Goal: Task Accomplishment & Management: Complete application form

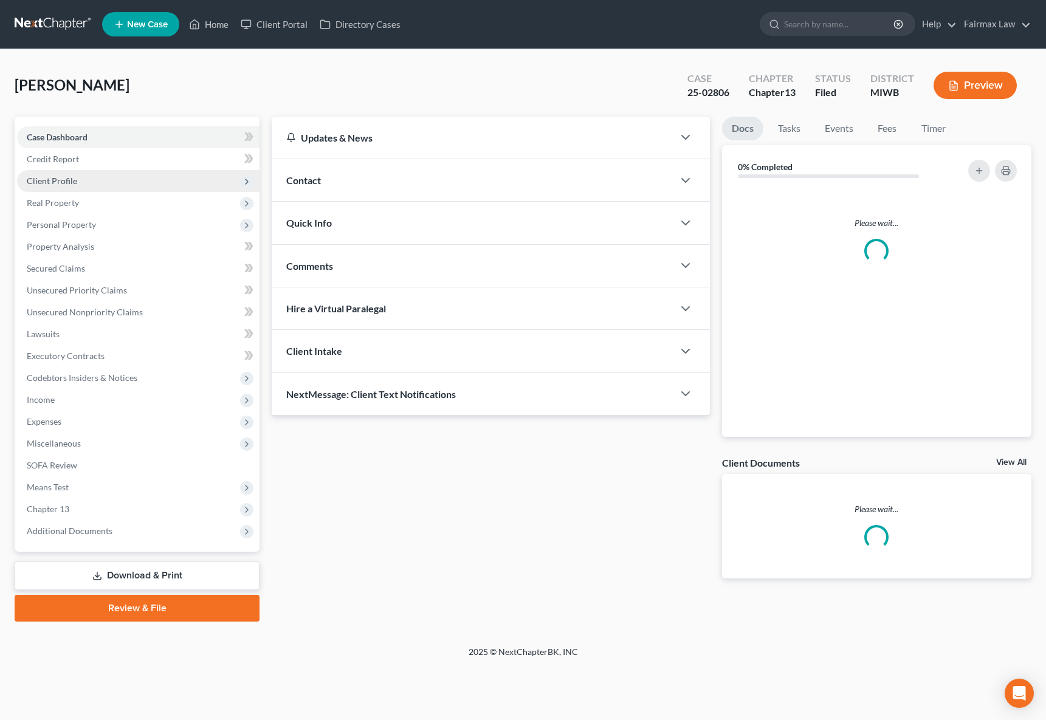
click at [151, 183] on span "Client Profile" at bounding box center [138, 181] width 242 height 22
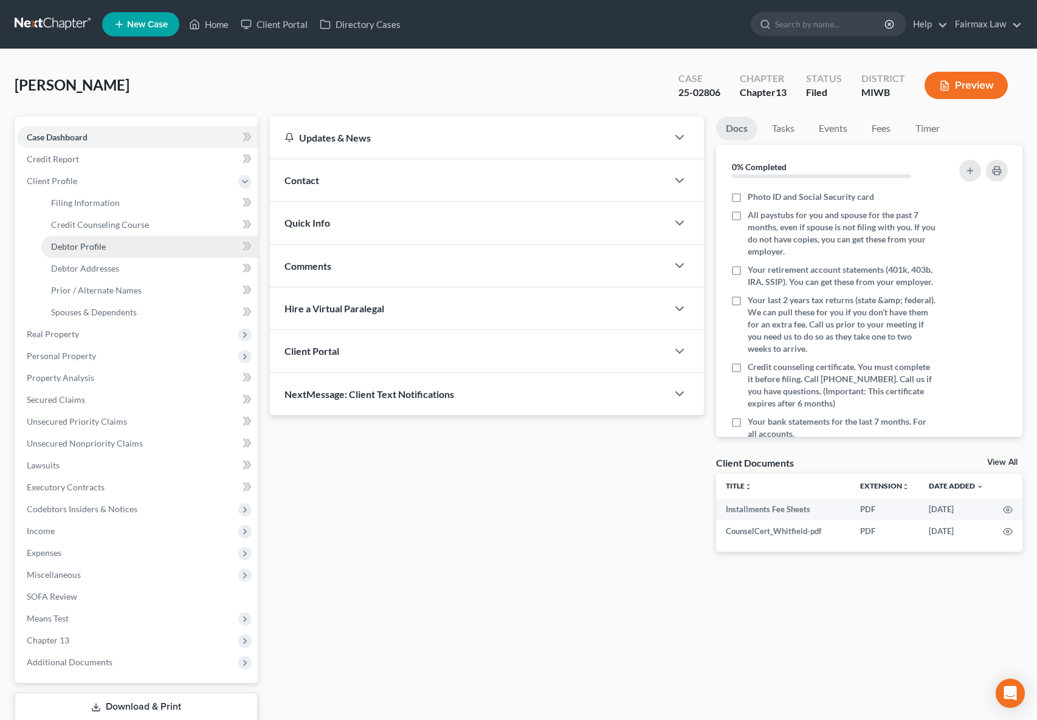
click at [86, 250] on span "Debtor Profile" at bounding box center [78, 246] width 55 height 10
select select "0"
select select "1"
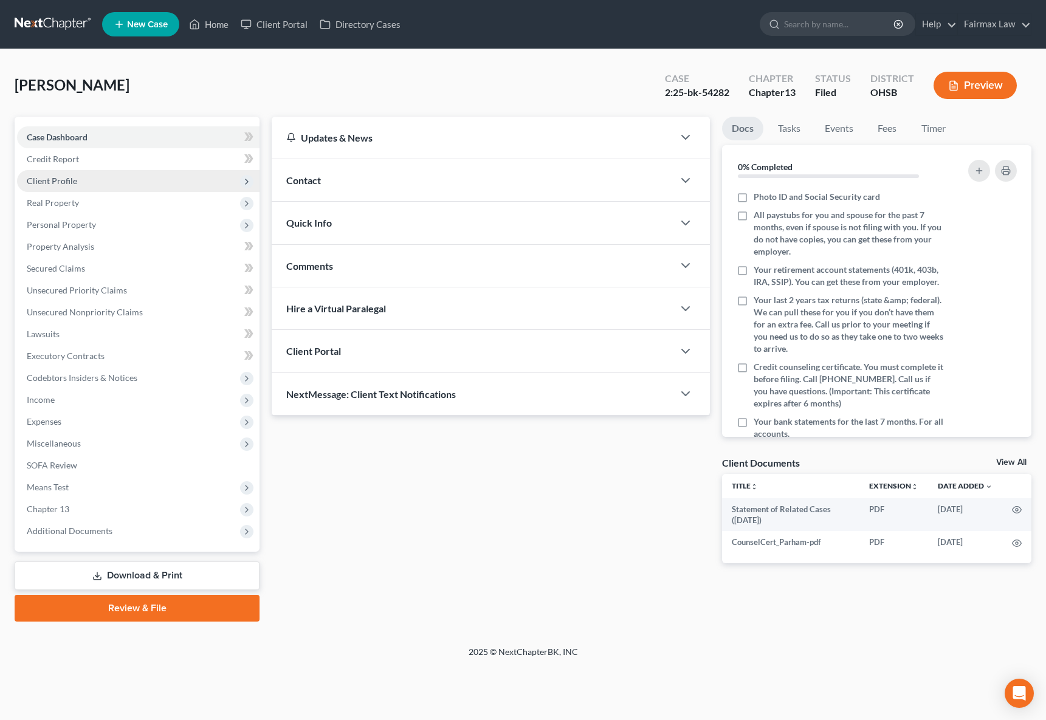
click at [69, 184] on span "Client Profile" at bounding box center [52, 181] width 50 height 10
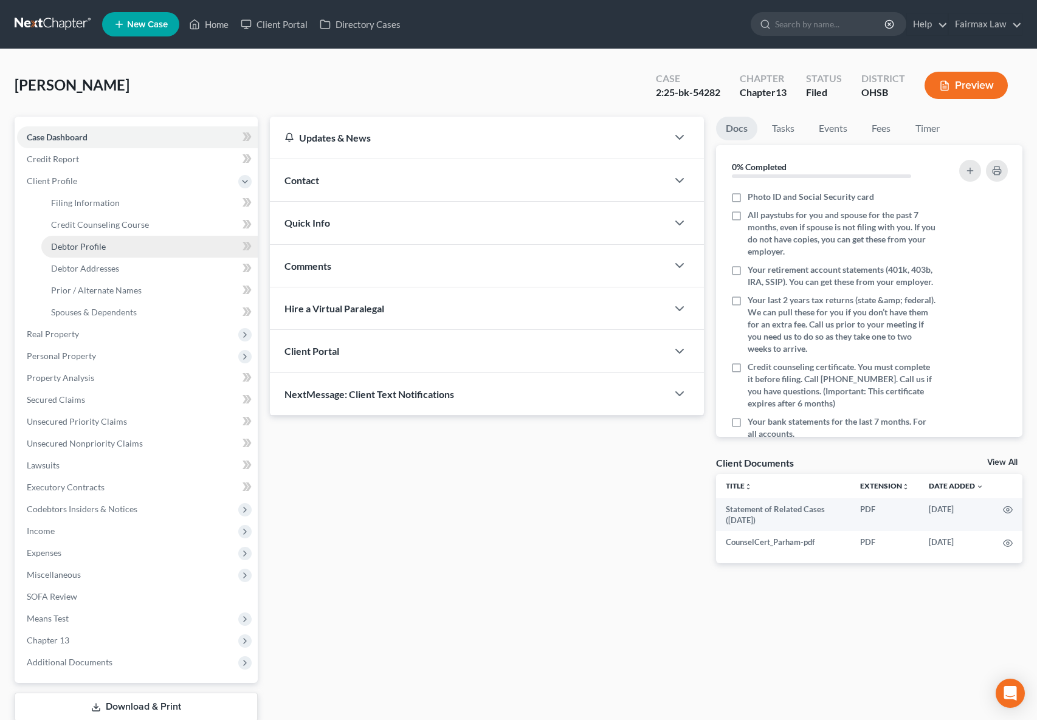
click at [120, 244] on link "Debtor Profile" at bounding box center [149, 247] width 216 height 22
select select "0"
select select "2"
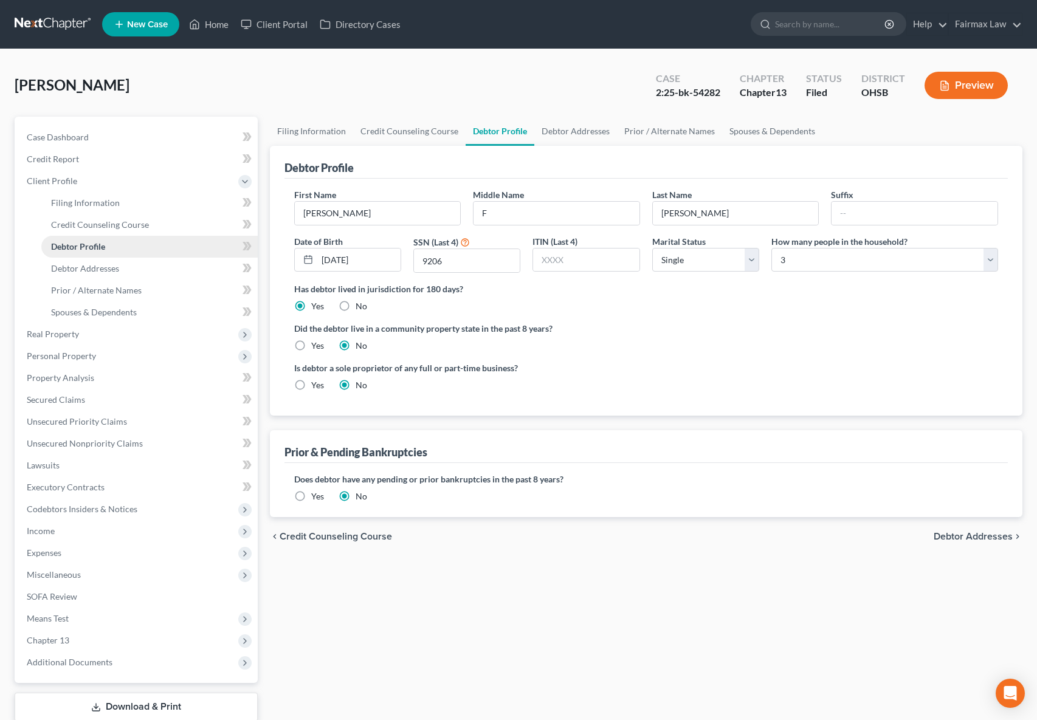
radio input "true"
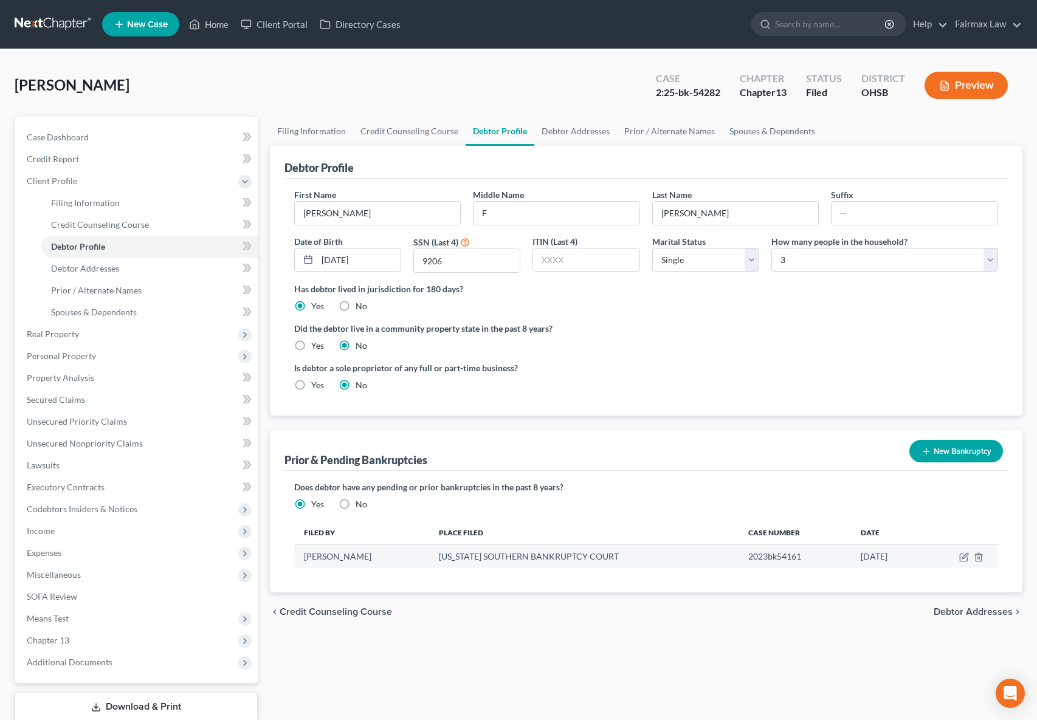
click at [751, 562] on td "2023bk54161" at bounding box center [794, 556] width 112 height 23
click at [740, 560] on td "2023bk54161" at bounding box center [794, 556] width 112 height 23
click at [739, 561] on td "2023bk54161" at bounding box center [794, 556] width 112 height 23
